Goal: Go to known website: Access a specific website the user already knows

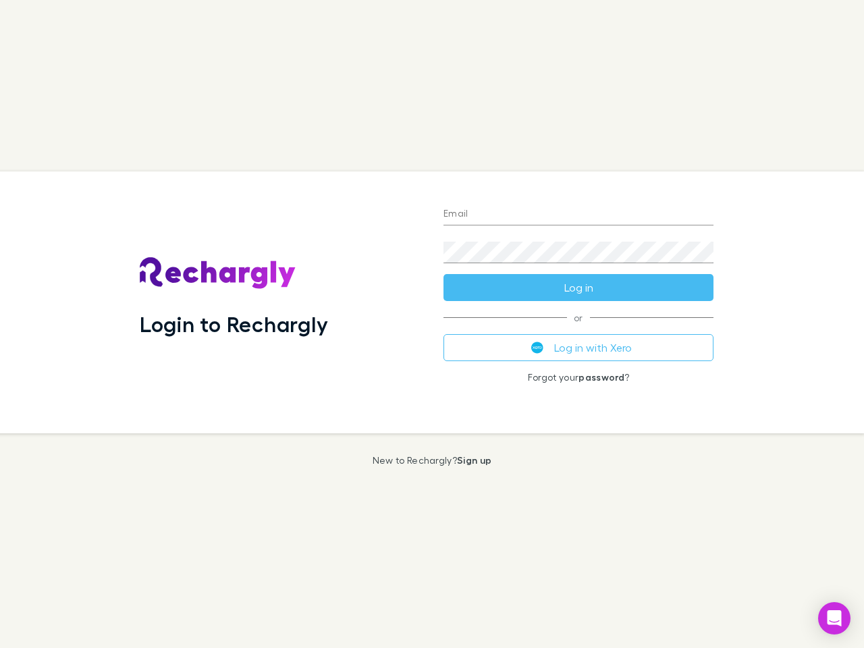
click at [432, 324] on div "Login to Rechargly" at bounding box center [281, 302] width 304 height 262
click at [578, 215] on input "Email" at bounding box center [578, 215] width 270 height 22
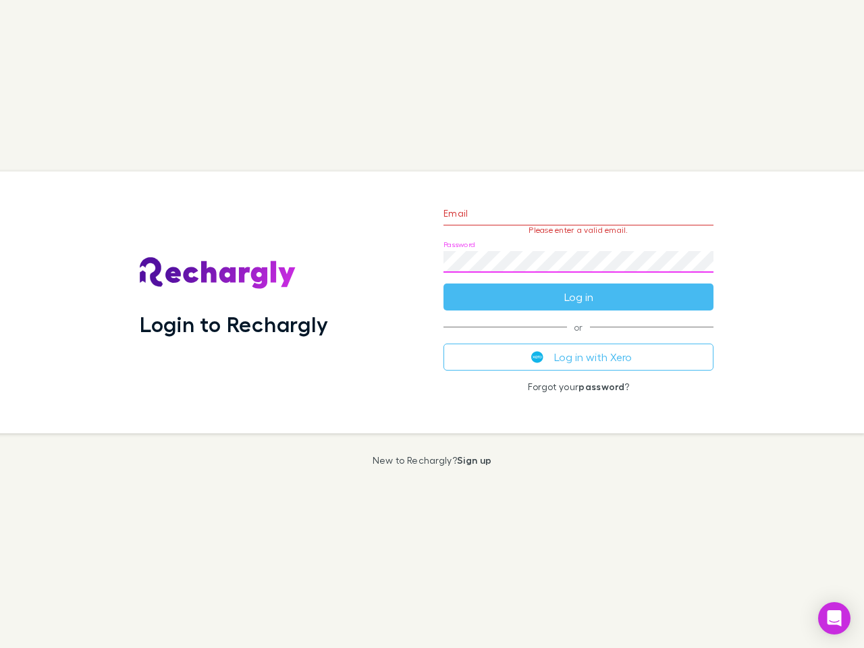
click at [578, 287] on form "Email Please enter a valid email. Password Log in" at bounding box center [578, 251] width 270 height 117
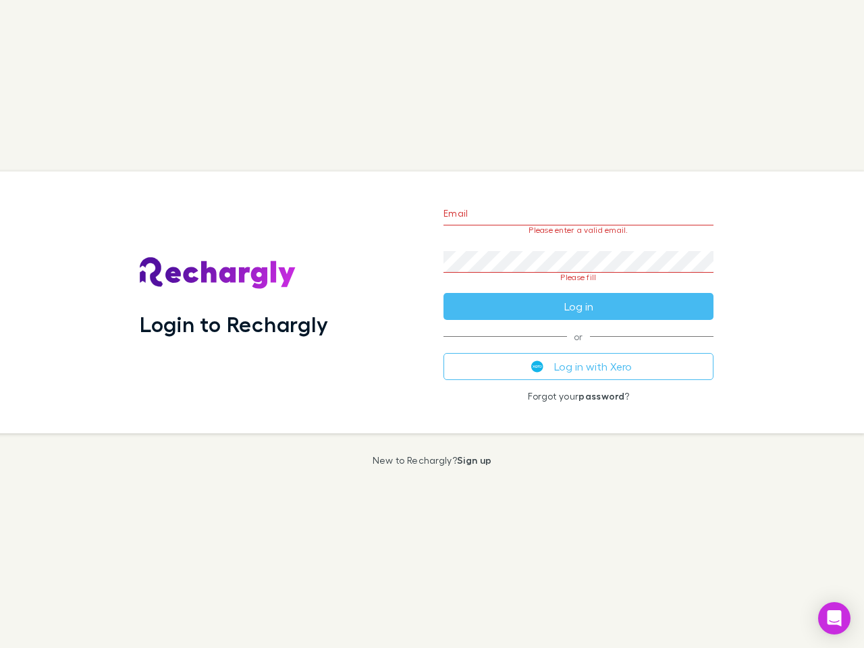
click at [578, 347] on div "Email Please enter a valid email. Password Please fill Log in or Log in with Xe…" at bounding box center [577, 302] width 291 height 262
click at [834, 618] on icon "Open Intercom Messenger" at bounding box center [834, 618] width 14 height 16
